Goal: Find specific page/section: Find specific page/section

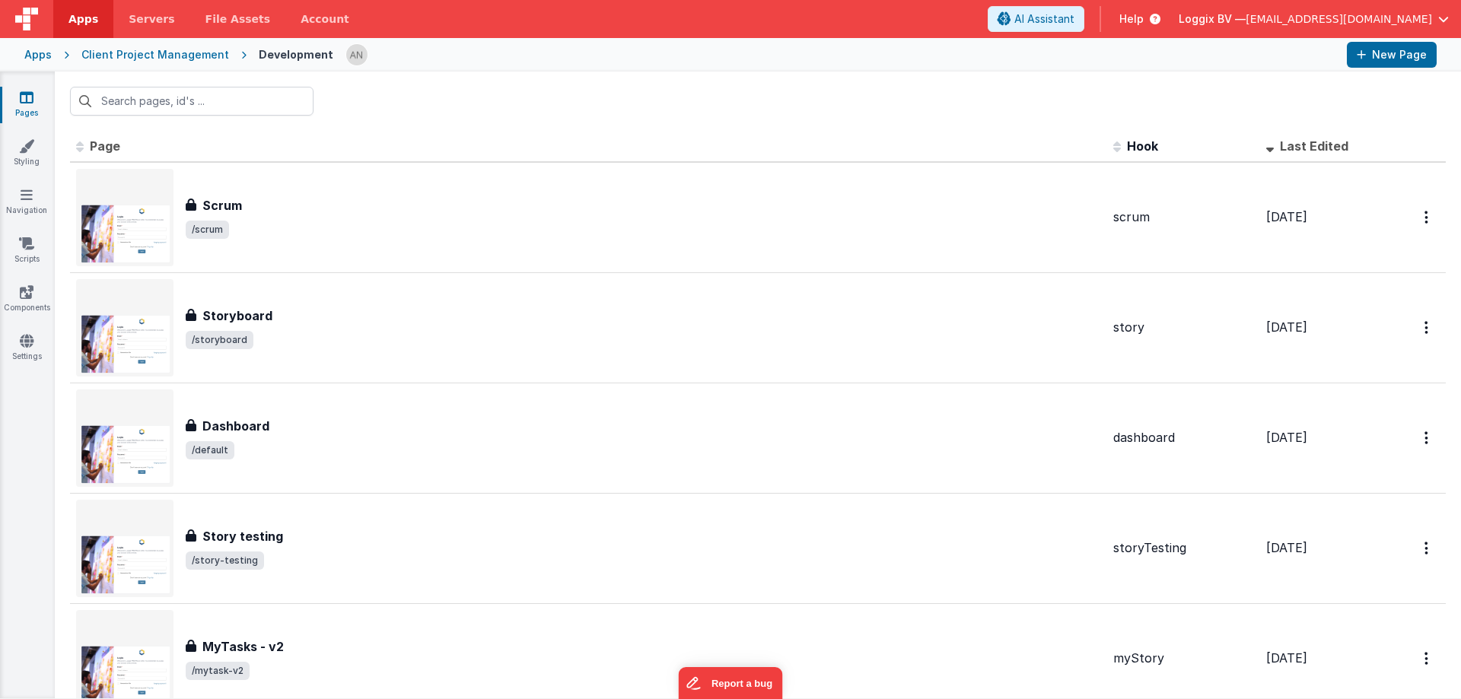
click at [74, 20] on span "Apps" at bounding box center [83, 18] width 30 height 15
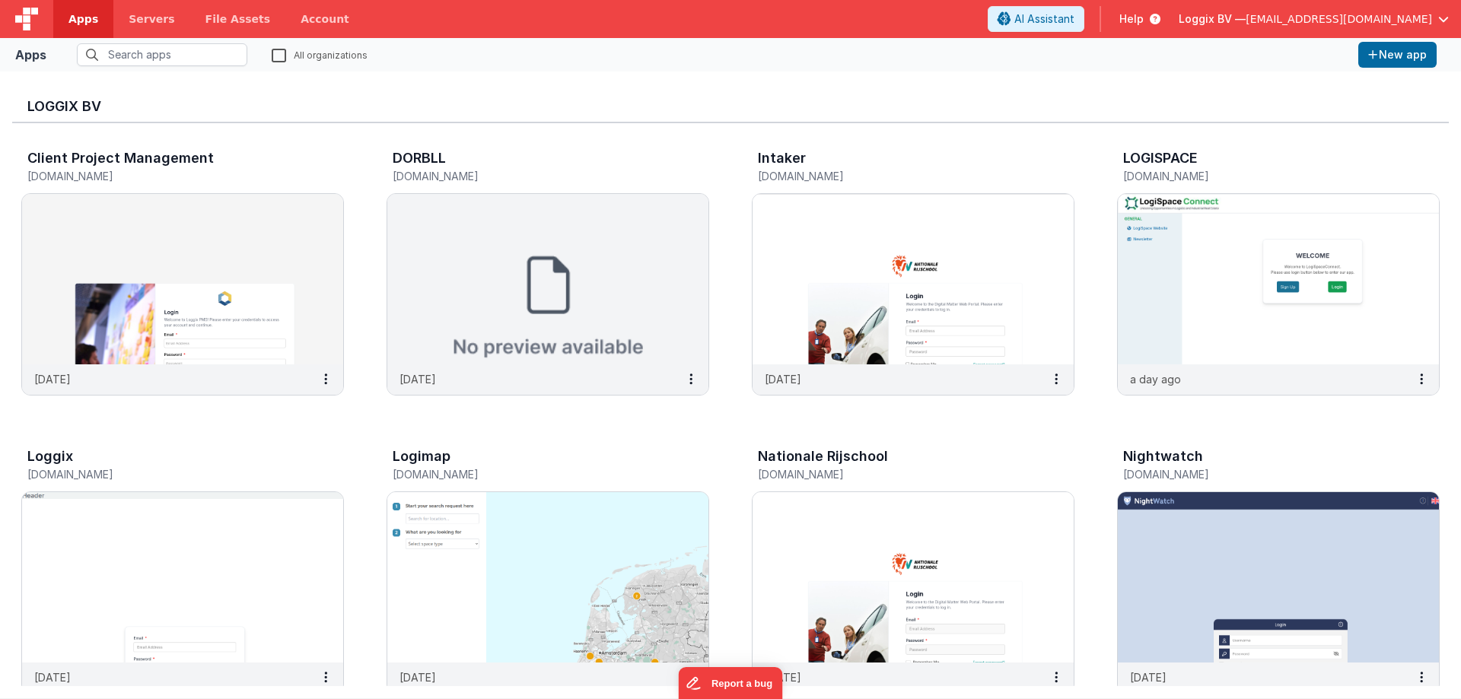
click at [339, 450] on icon at bounding box center [325, 467] width 38 height 37
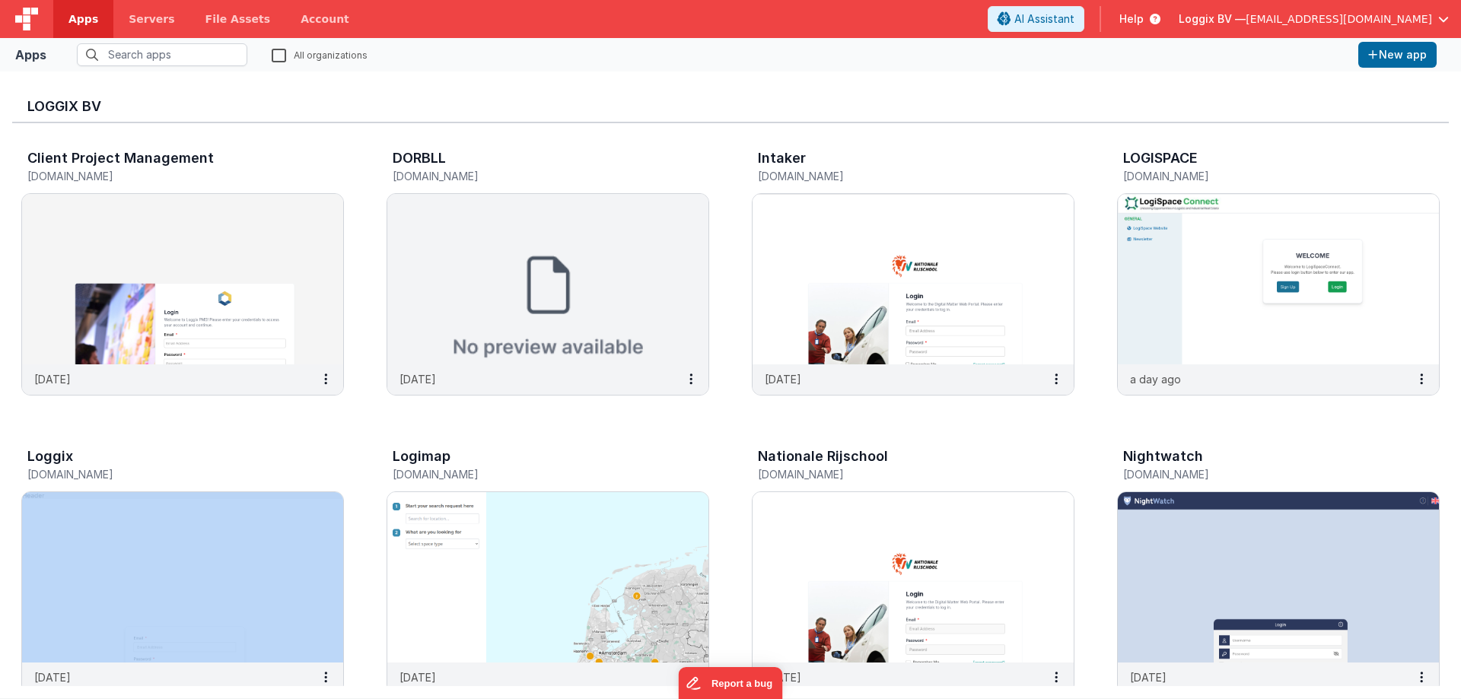
click at [1229, 590] on img at bounding box center [1278, 577] width 321 height 170
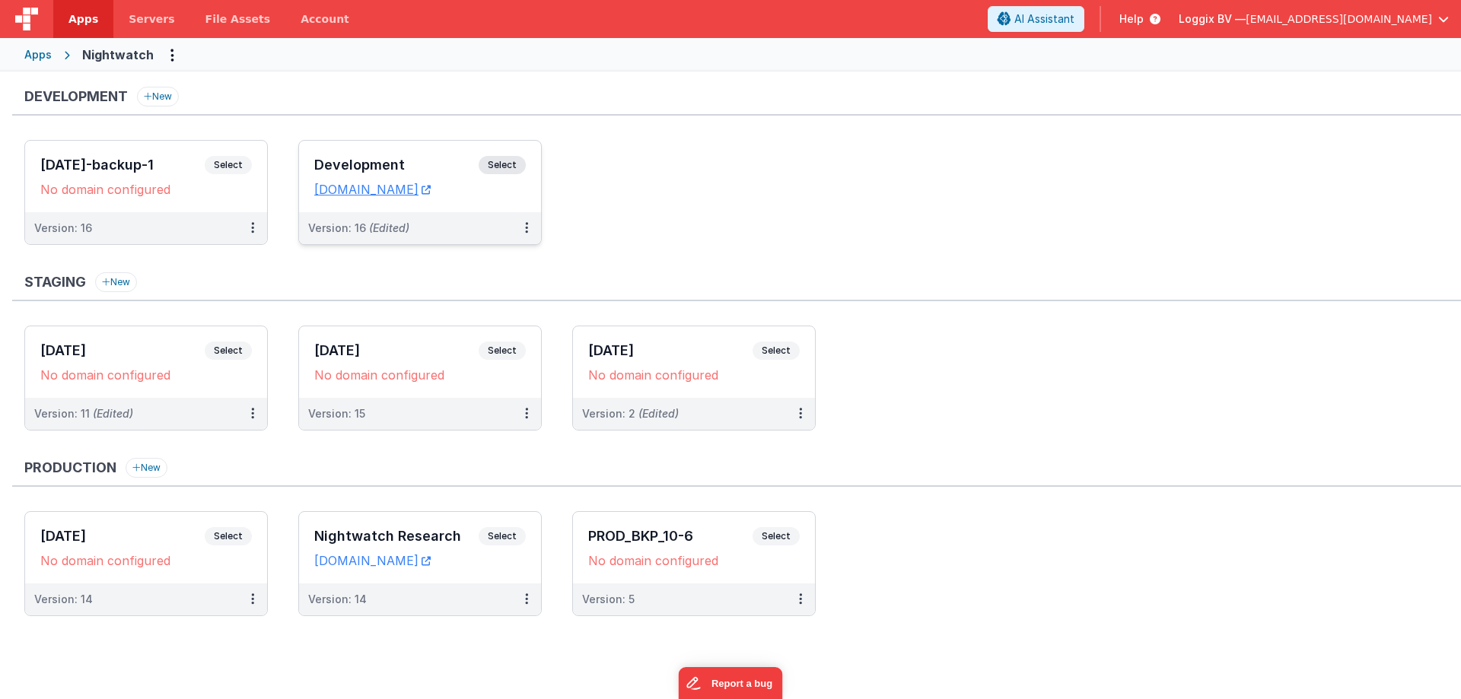
click at [522, 166] on span "Select" at bounding box center [502, 165] width 47 height 18
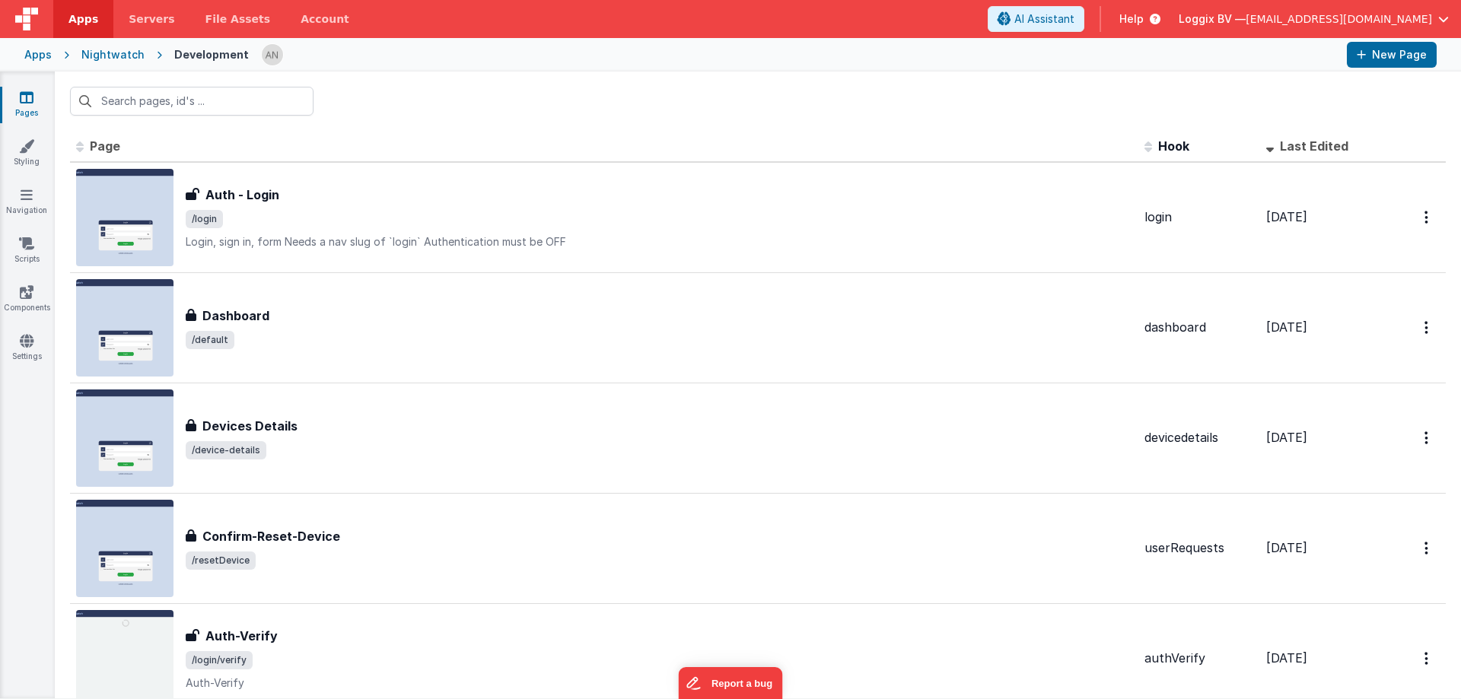
click at [580, 97] on div at bounding box center [758, 101] width 1406 height 59
click at [357, 96] on div at bounding box center [758, 101] width 1406 height 59
click at [320, 94] on div at bounding box center [758, 101] width 1406 height 59
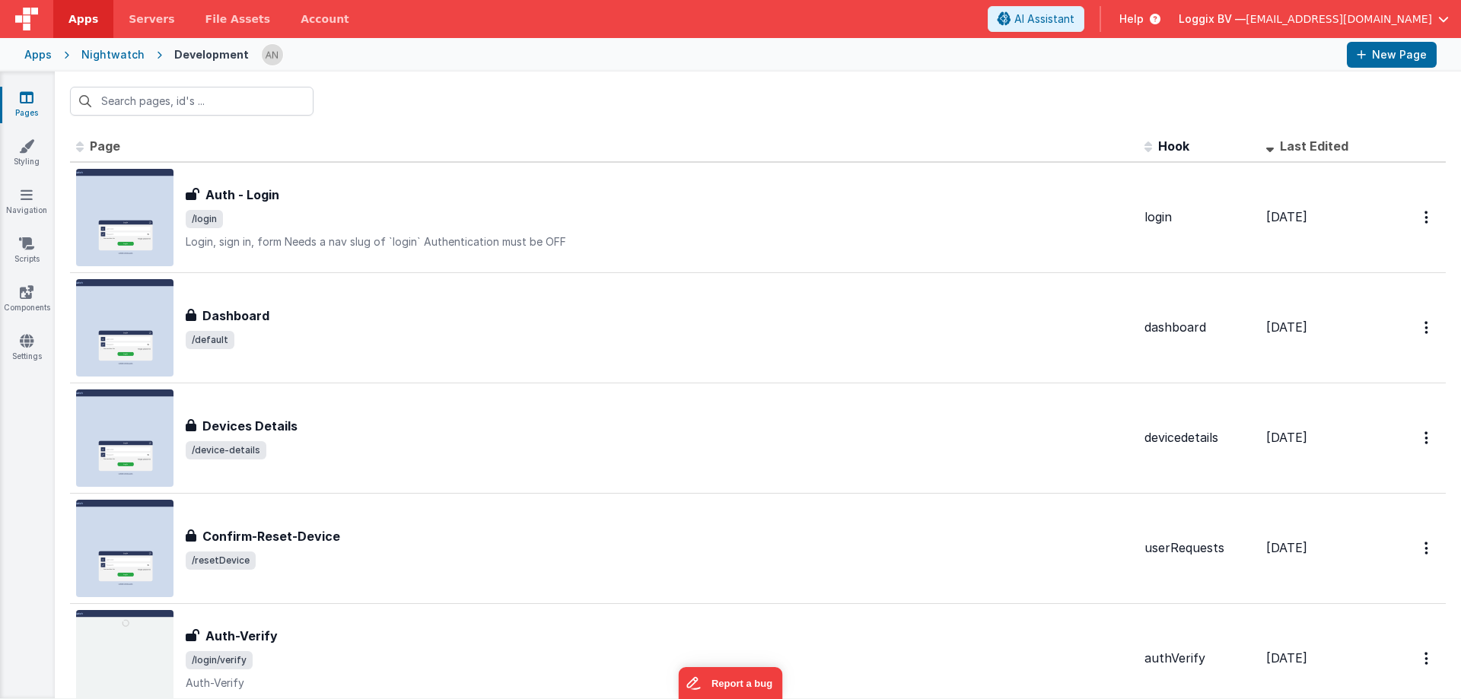
click at [320, 94] on div at bounding box center [758, 101] width 1406 height 59
click at [419, 84] on div at bounding box center [758, 101] width 1406 height 59
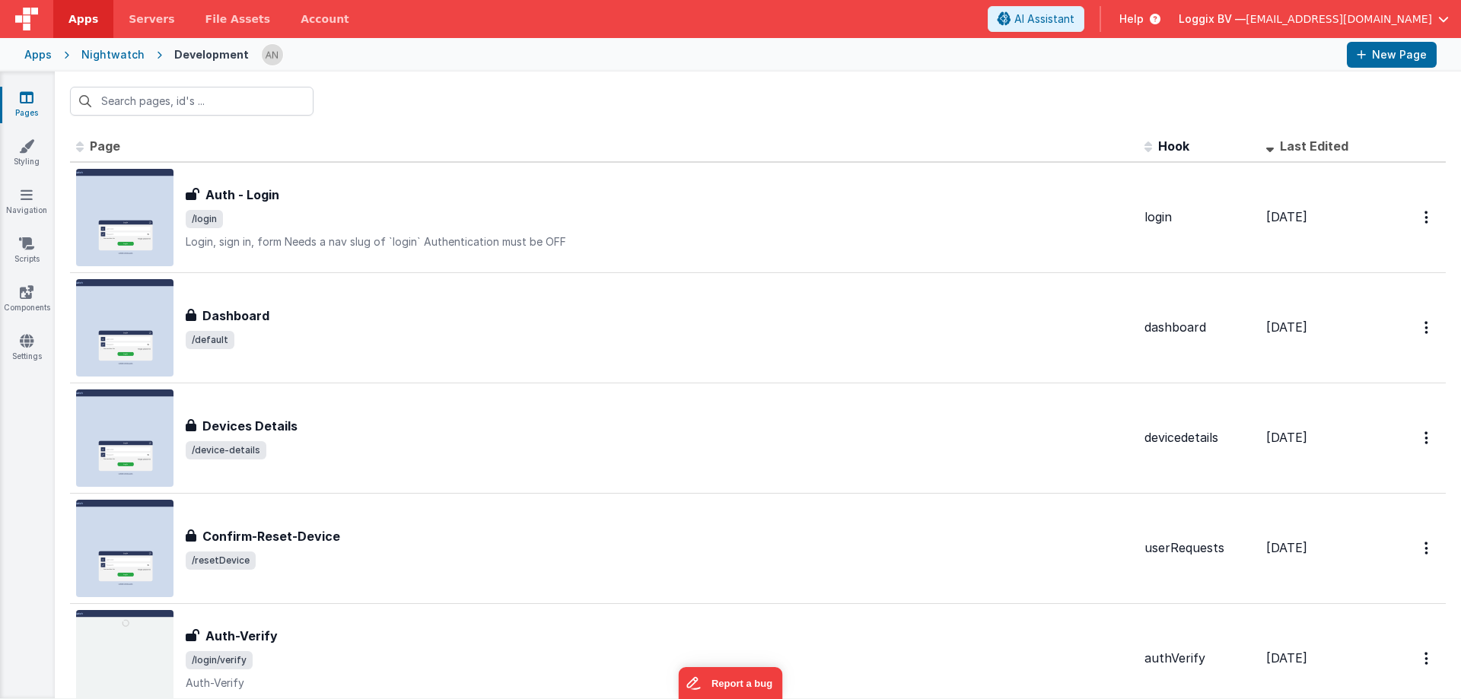
click at [399, 84] on div at bounding box center [758, 101] width 1406 height 59
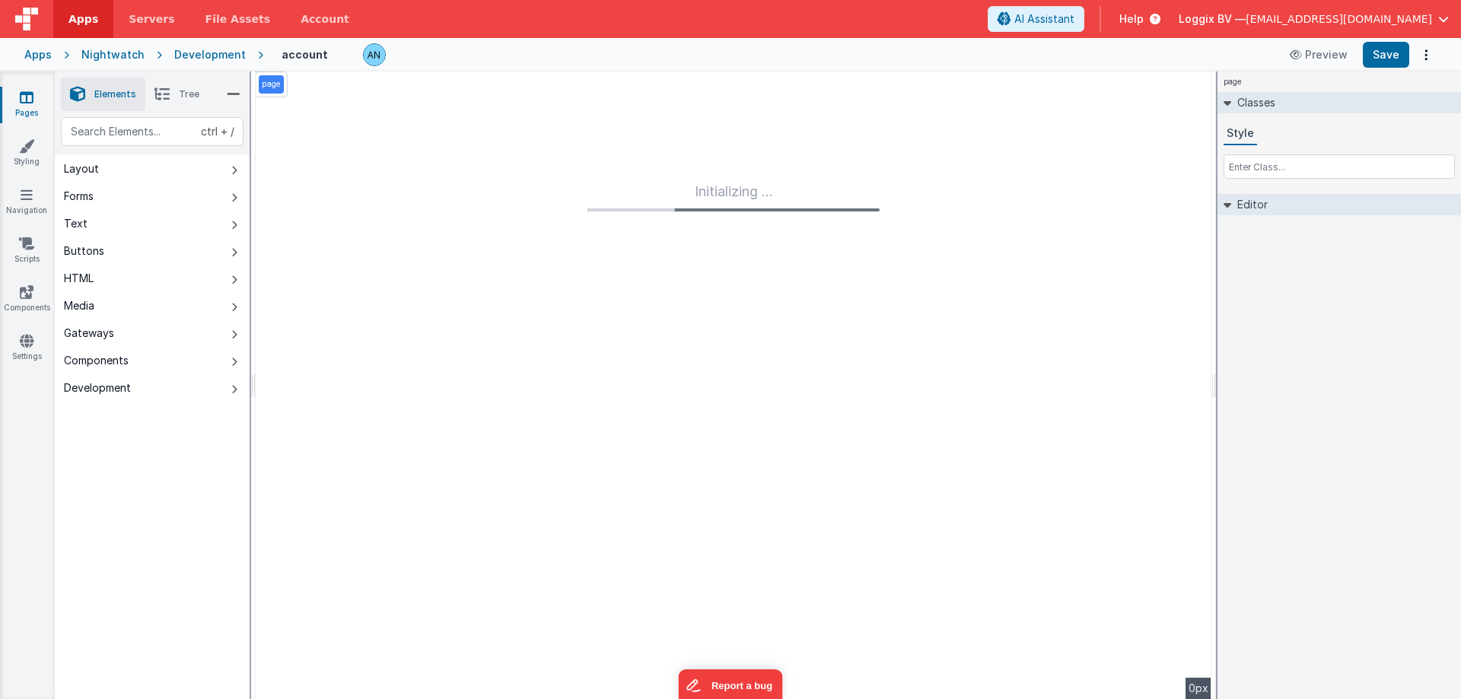
click at [91, 13] on span "Apps" at bounding box center [83, 18] width 30 height 15
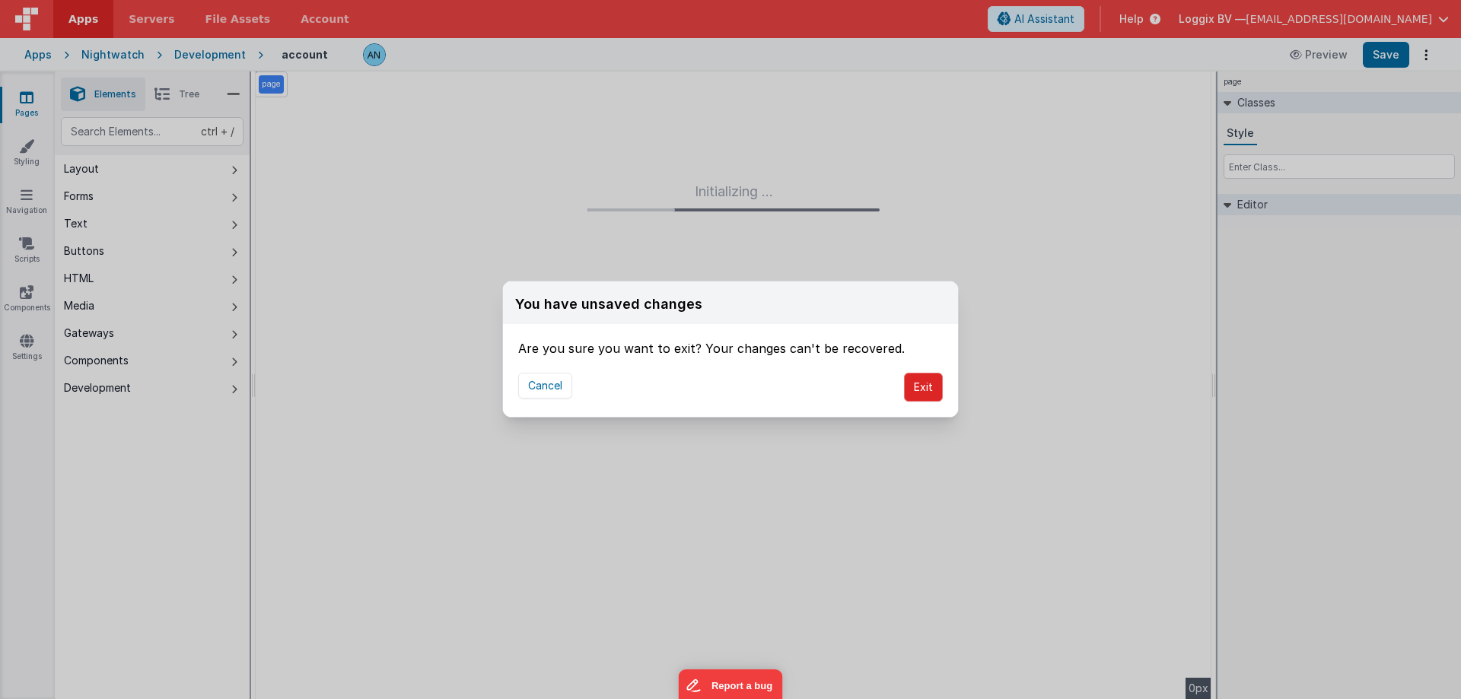
click at [905, 386] on button "Exit" at bounding box center [923, 387] width 39 height 29
